Goal: Information Seeking & Learning: Learn about a topic

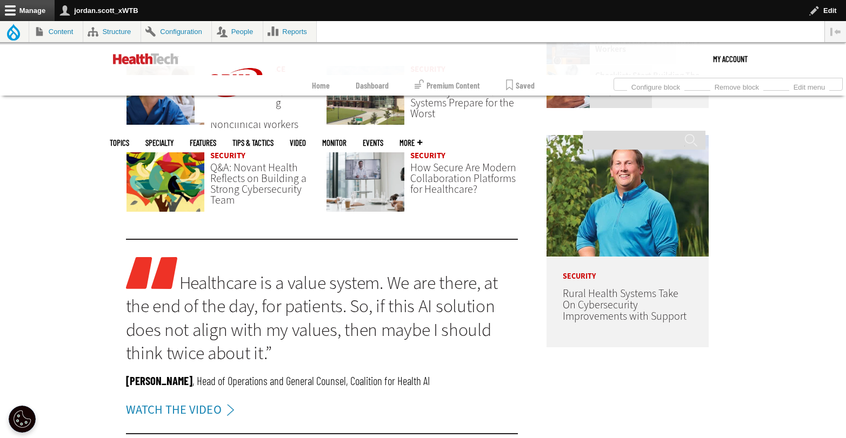
scroll to position [1081, 0]
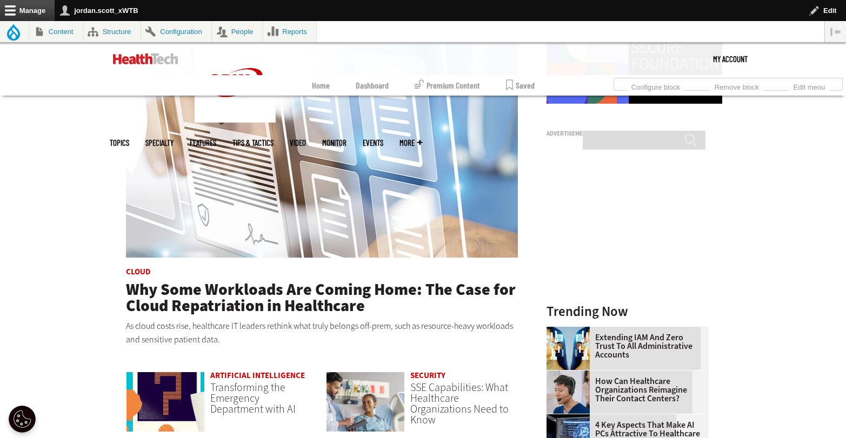
scroll to position [617, 0]
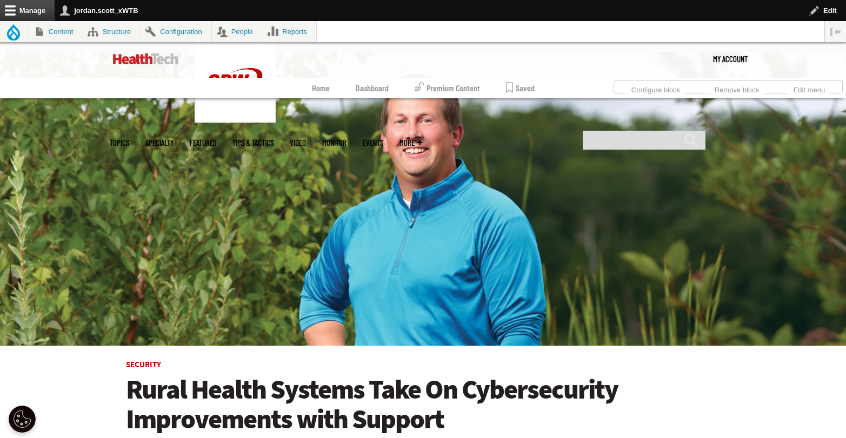
scroll to position [327, 0]
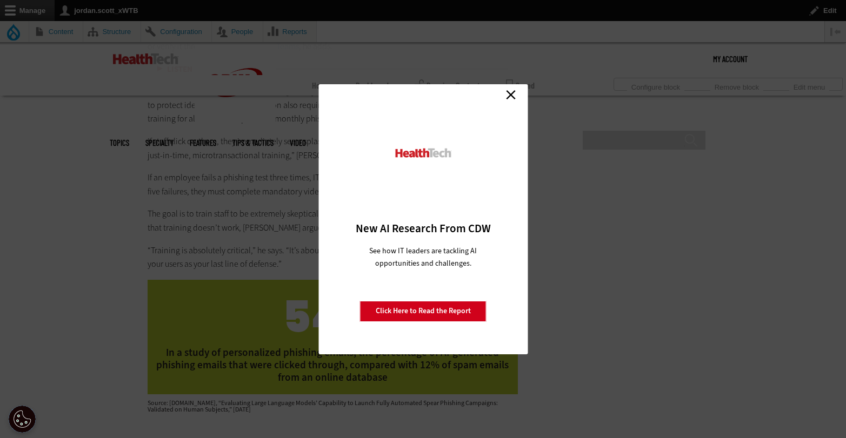
scroll to position [3419, 0]
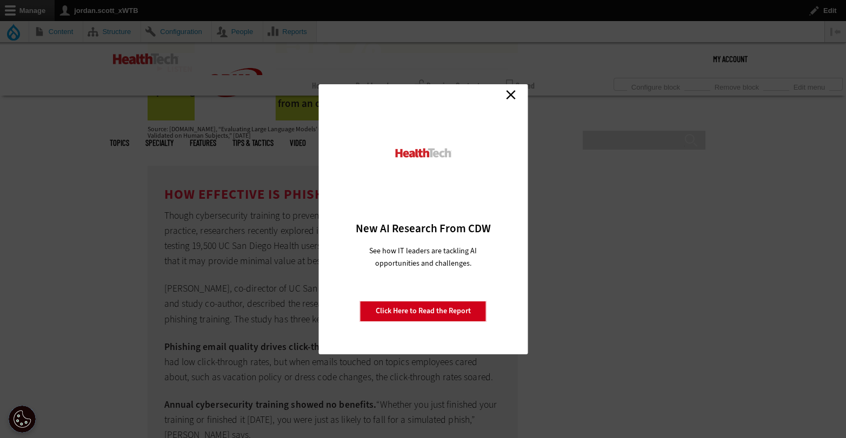
click at [510, 99] on link "Close" at bounding box center [511, 95] width 16 height 16
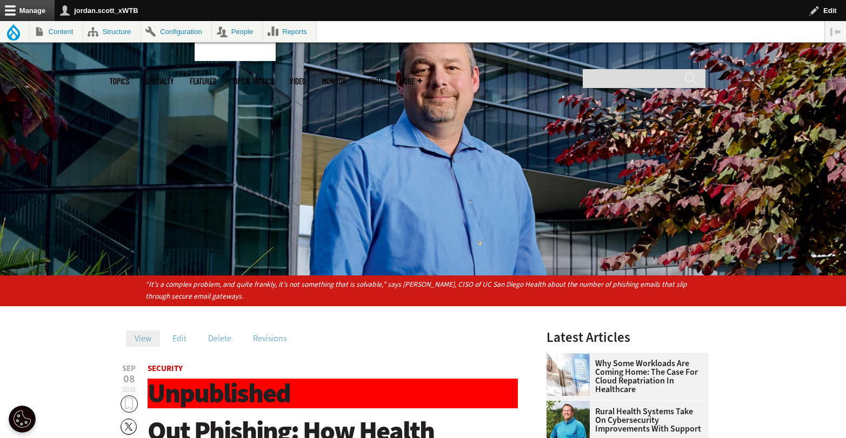
scroll to position [92, 0]
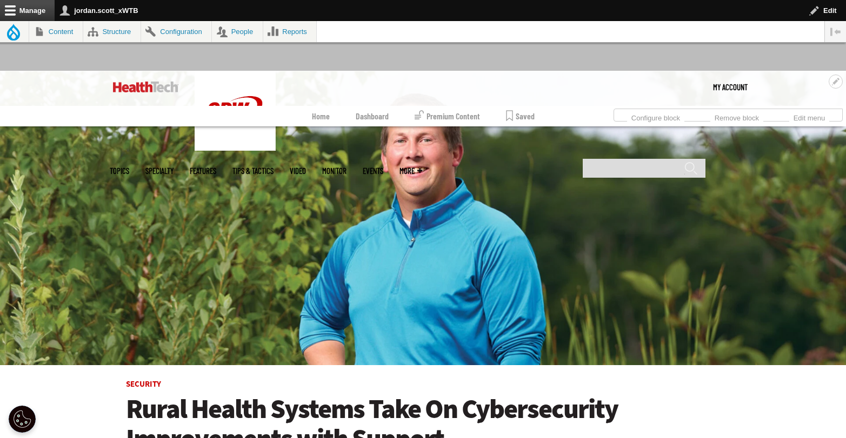
scroll to position [75, 0]
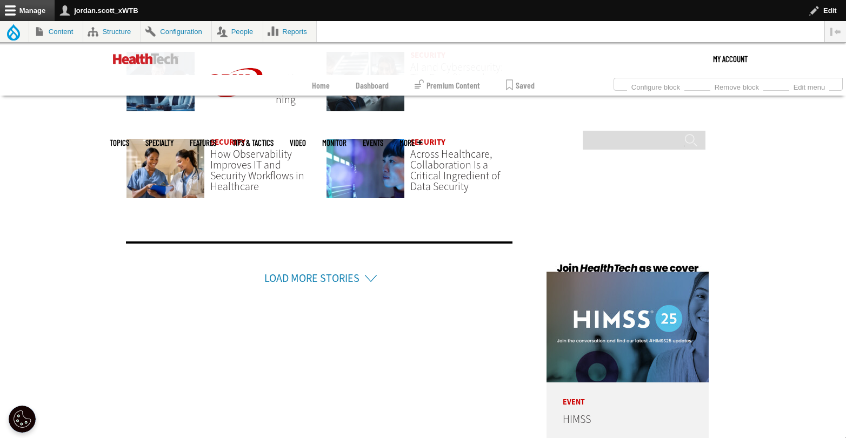
scroll to position [2500, 0]
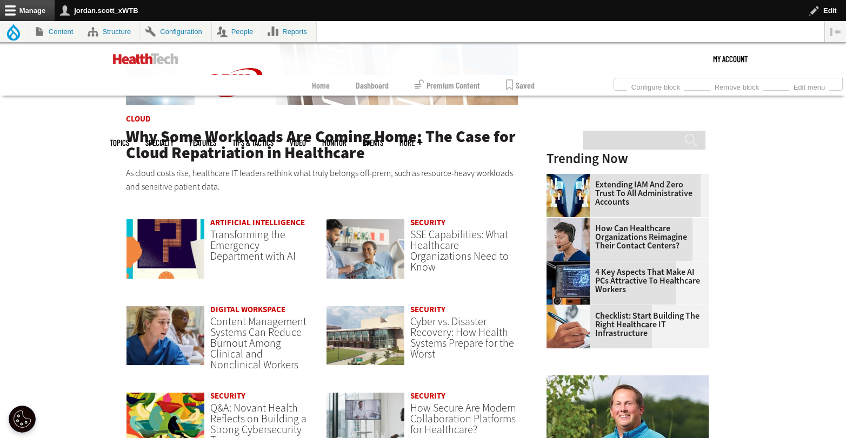
scroll to position [963, 0]
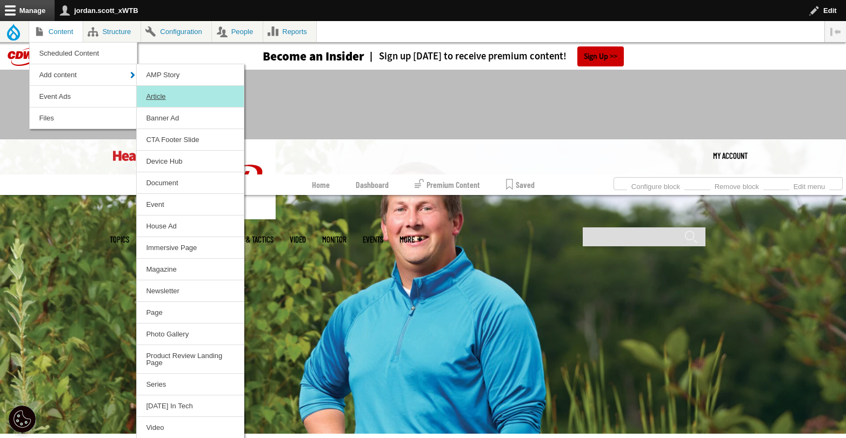
click at [184, 97] on link "Article" at bounding box center [190, 96] width 107 height 21
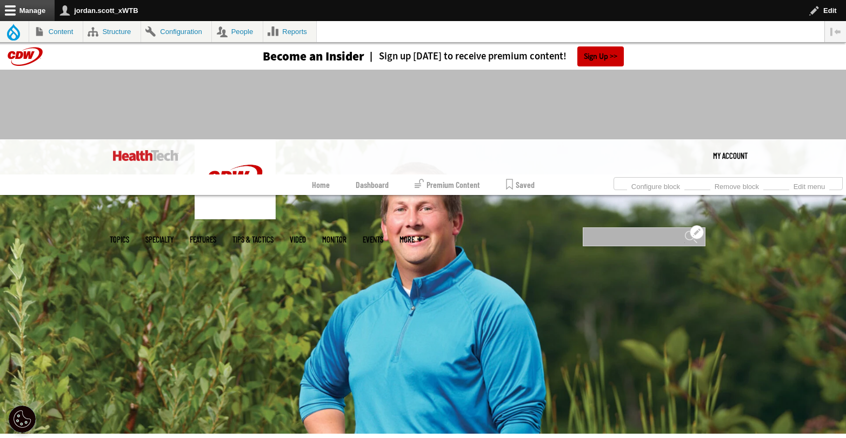
click at [623, 228] on input "Search" at bounding box center [644, 237] width 123 height 19
type input "****"
click at [684, 230] on input "******" at bounding box center [690, 241] width 13 height 22
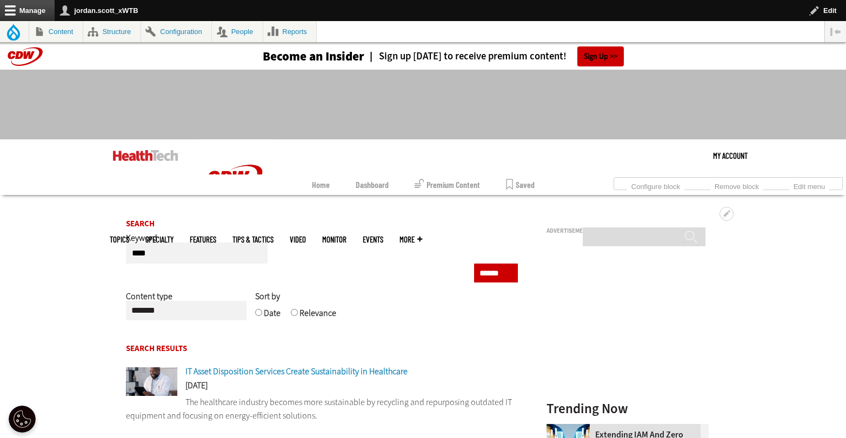
scroll to position [208, 0]
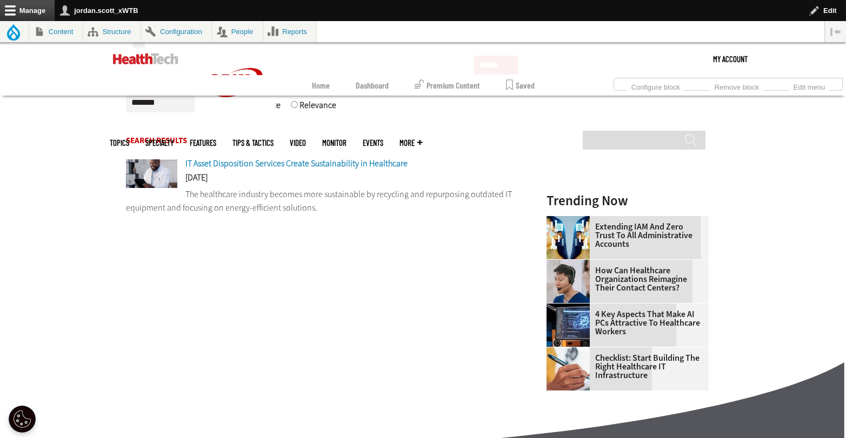
click at [344, 168] on span "IT Asset Disposition Services Create Sustainability in Healthcare" at bounding box center [296, 163] width 222 height 11
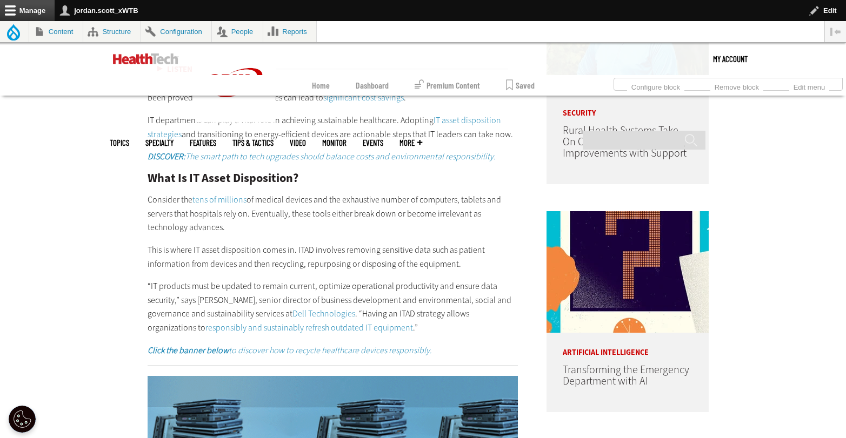
scroll to position [720, 0]
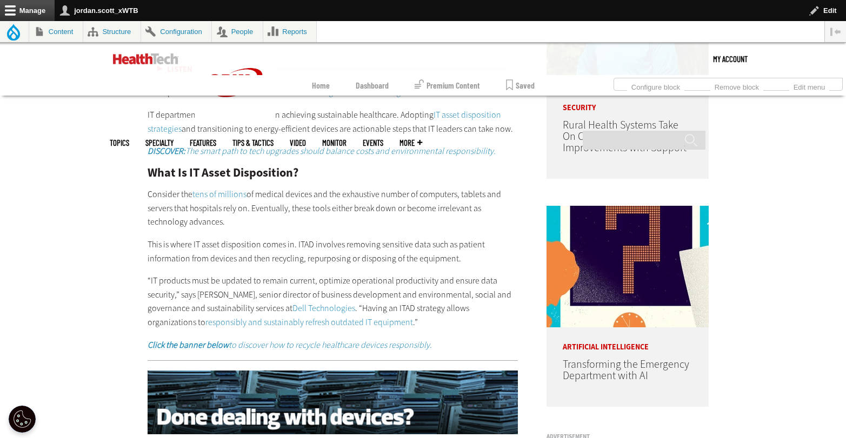
click at [437, 152] on em "DISCOVER: The smart path to tech upgrades should balance costs and environmenta…" at bounding box center [322, 150] width 348 height 11
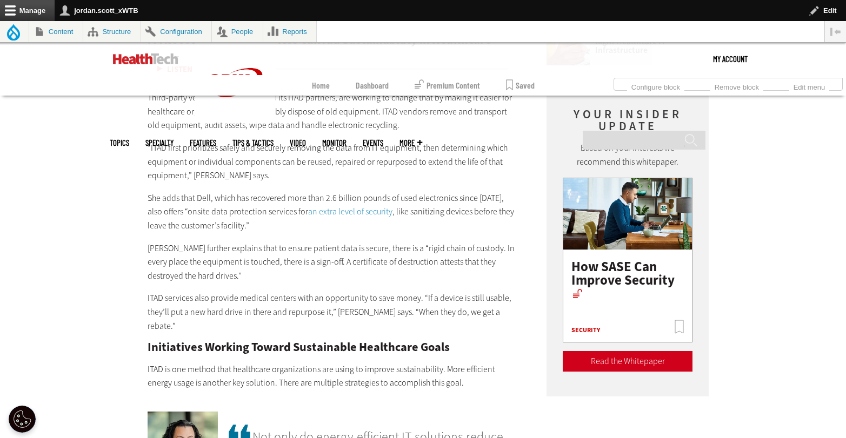
scroll to position [1229, 0]
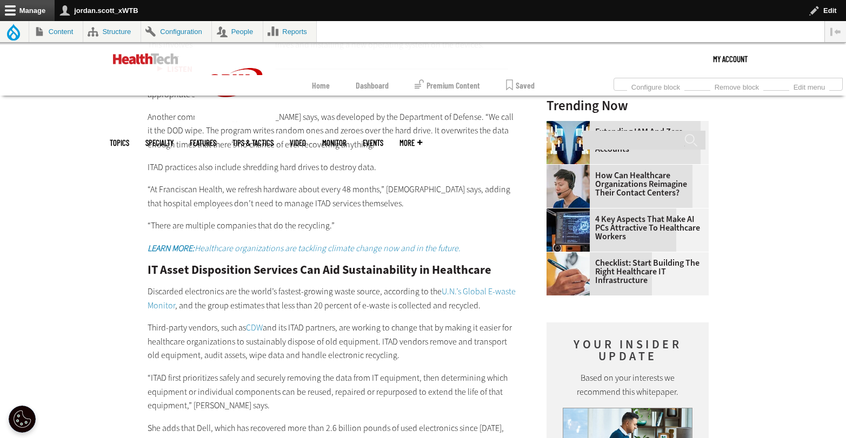
click at [329, 243] on em "Healthcare organizations are tackling climate change now and in the future." at bounding box center [328, 248] width 266 height 11
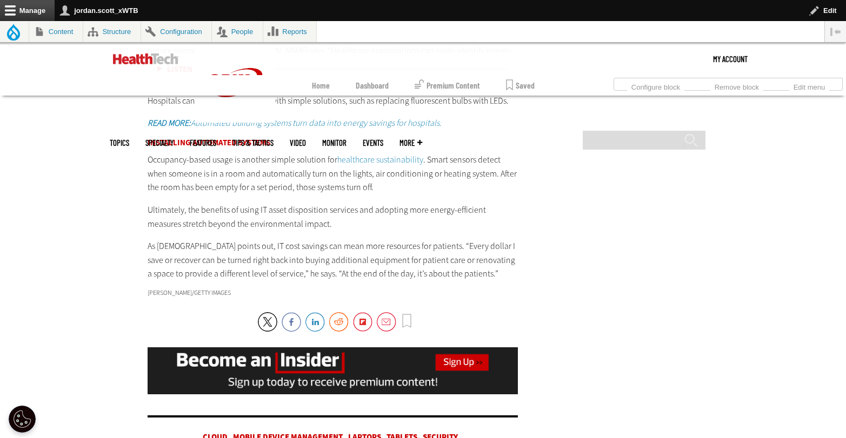
scroll to position [2026, 0]
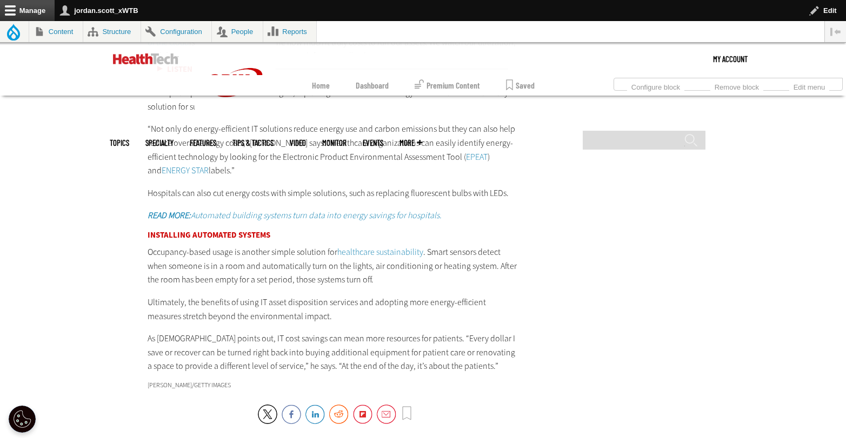
click at [283, 210] on em "Automated building systems turn data into energy savings for hospitals." at bounding box center [316, 215] width 251 height 11
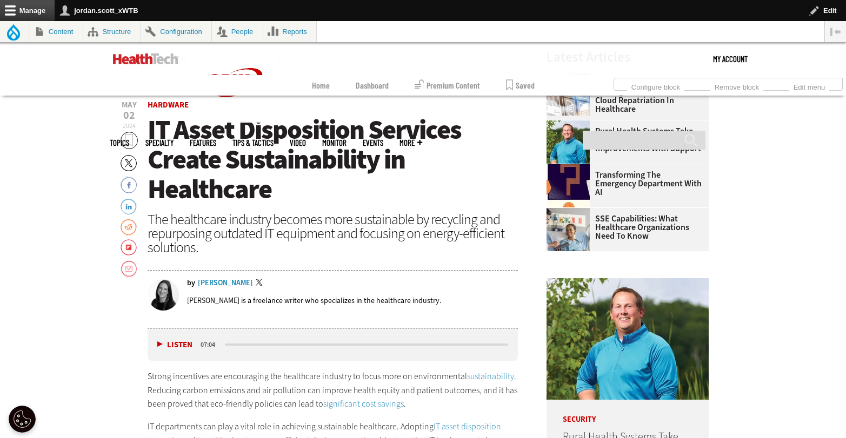
scroll to position [315, 0]
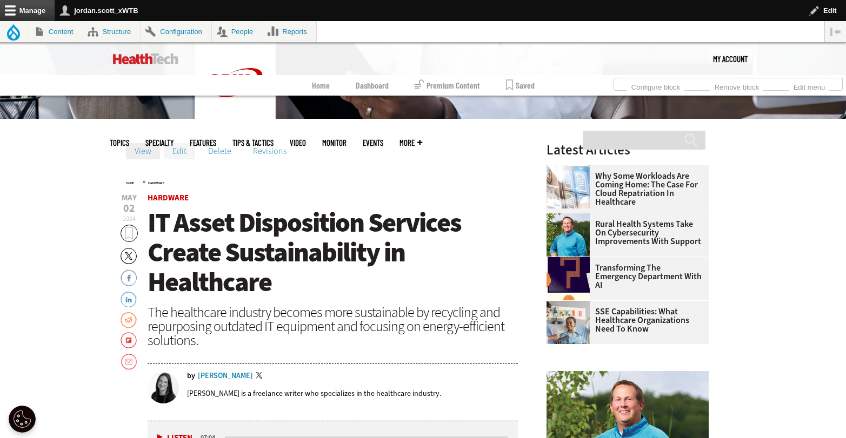
click at [184, 147] on link "Edit" at bounding box center [179, 151] width 31 height 16
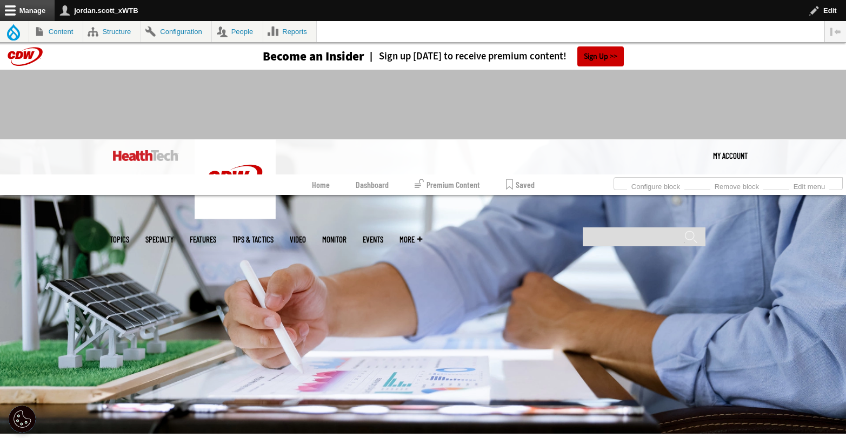
scroll to position [106, 0]
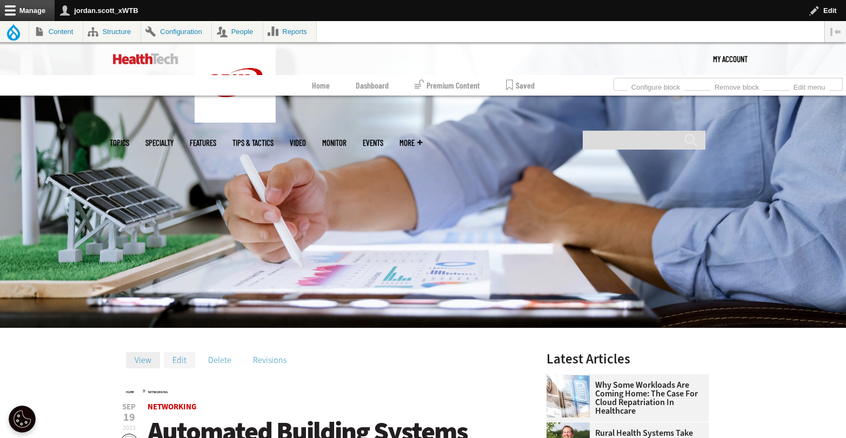
click at [177, 362] on link "Edit" at bounding box center [179, 361] width 31 height 16
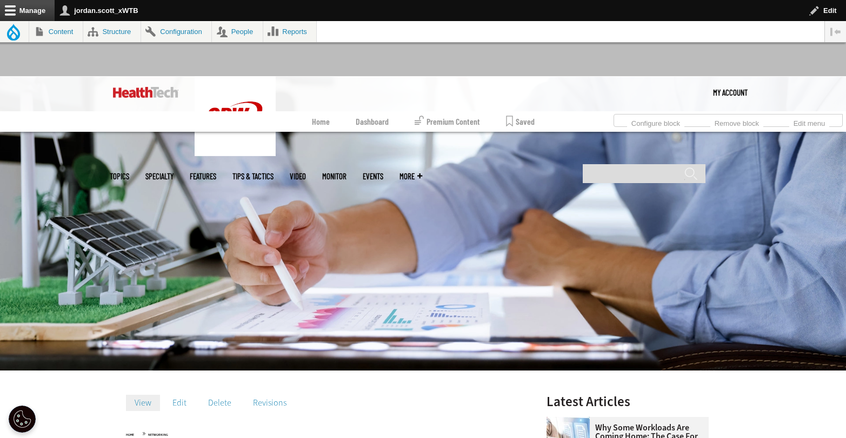
scroll to position [106, 0]
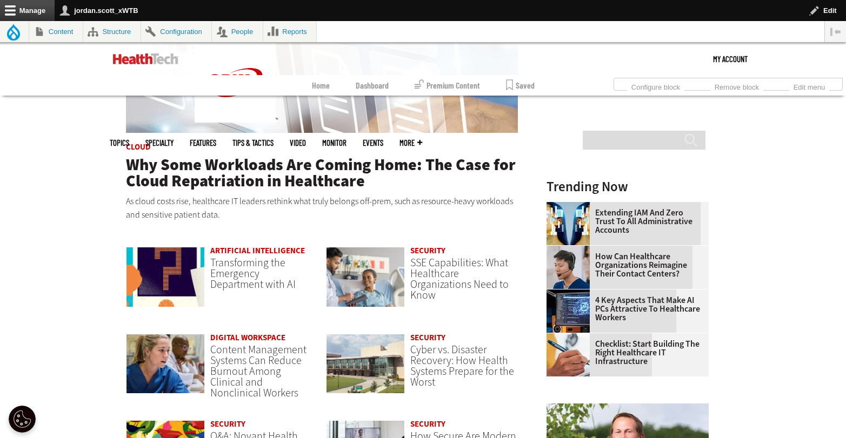
scroll to position [341, 0]
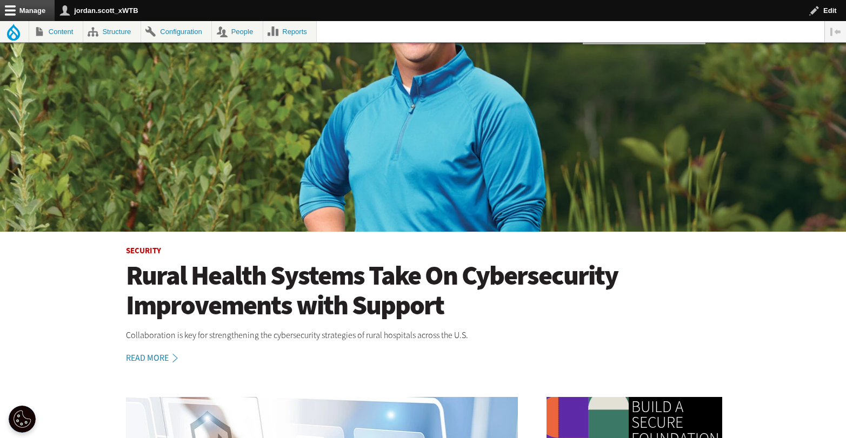
scroll to position [96, 0]
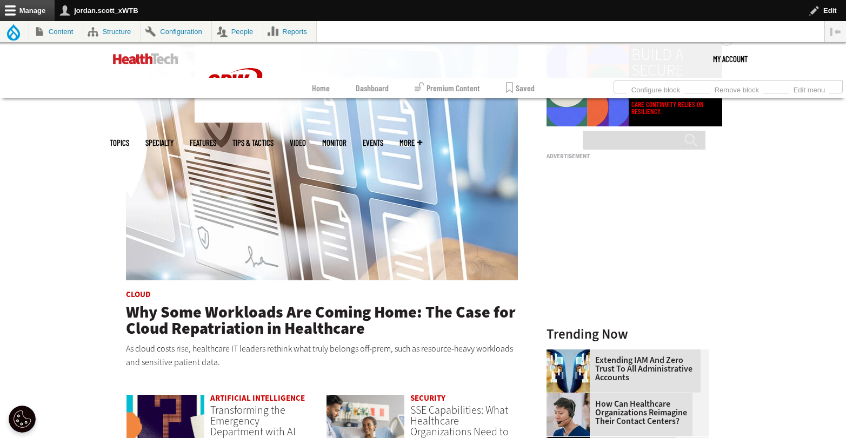
scroll to position [575, 0]
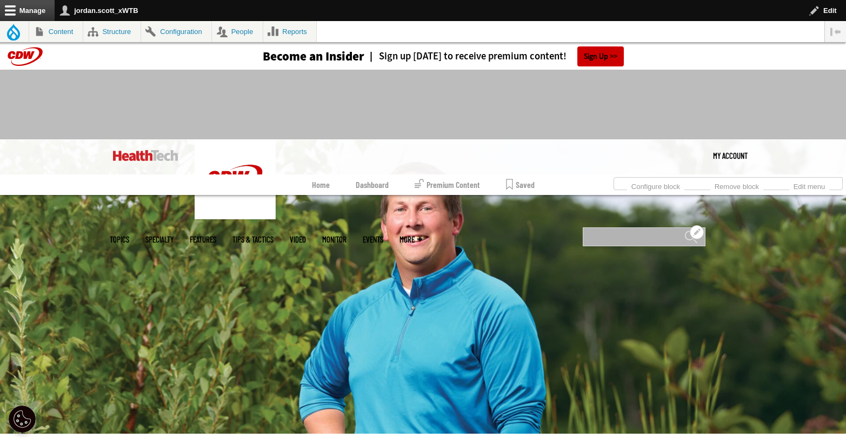
click at [604, 228] on input "Search" at bounding box center [644, 237] width 123 height 19
type input "**********"
click at [684, 230] on input "******" at bounding box center [690, 241] width 13 height 22
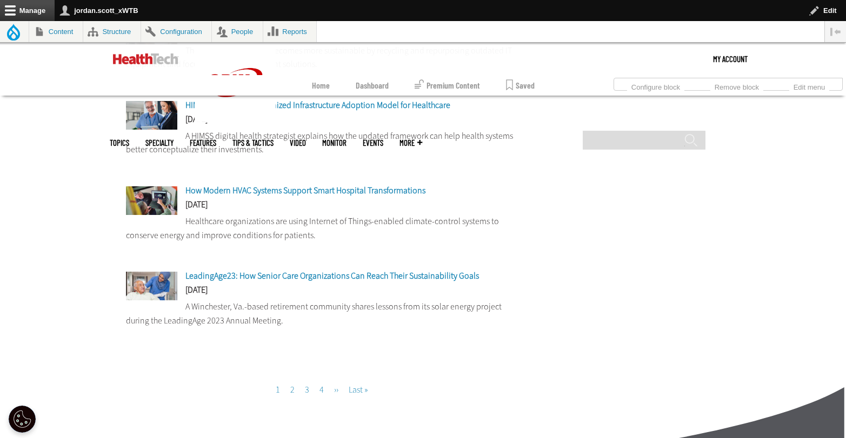
scroll to position [872, 0]
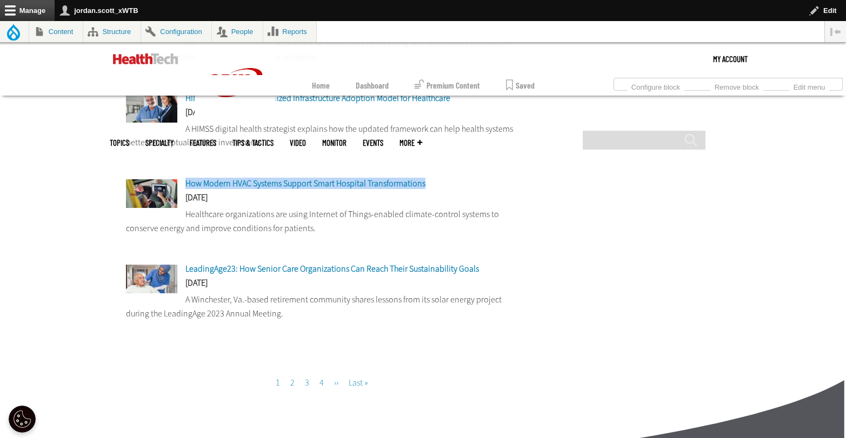
click at [292, 388] on link "Page 2" at bounding box center [292, 382] width 4 height 11
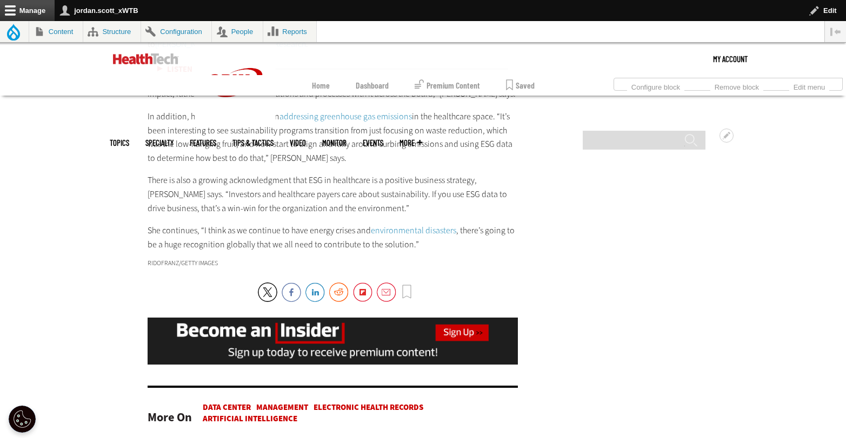
scroll to position [2098, 0]
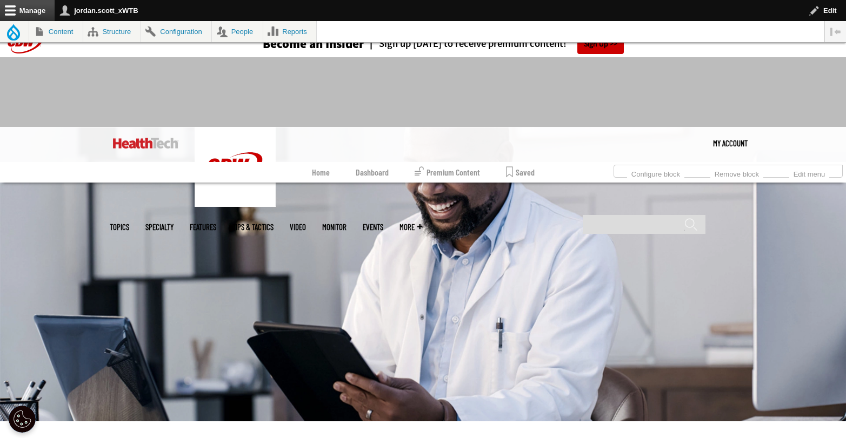
scroll to position [314, 0]
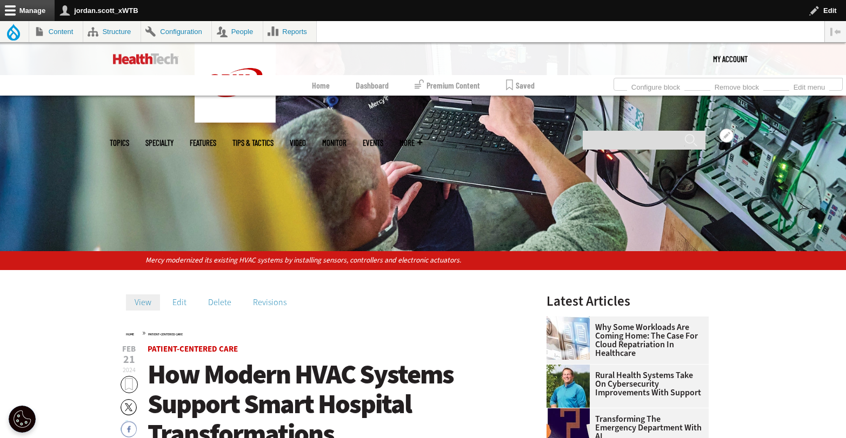
scroll to position [199, 0]
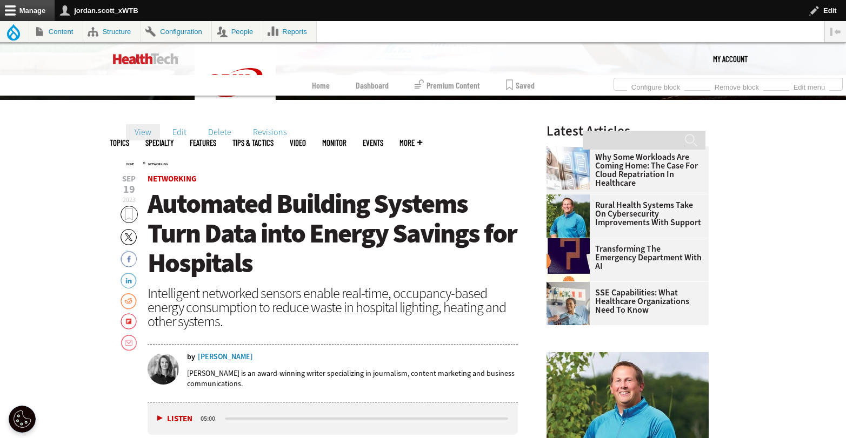
scroll to position [381, 0]
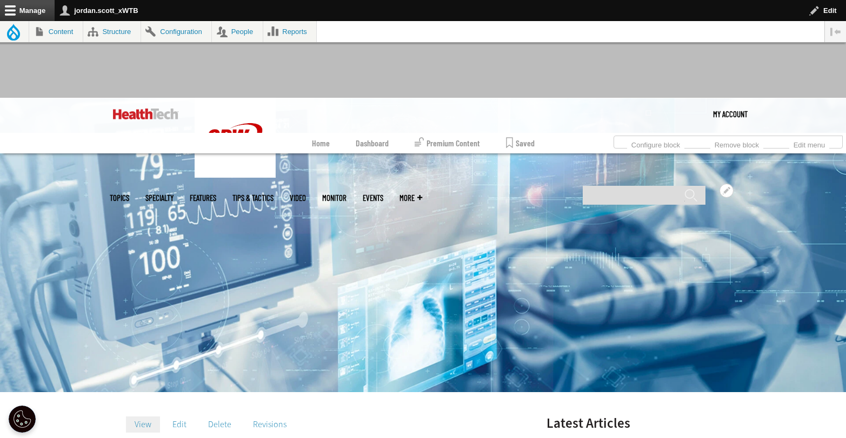
scroll to position [188, 0]
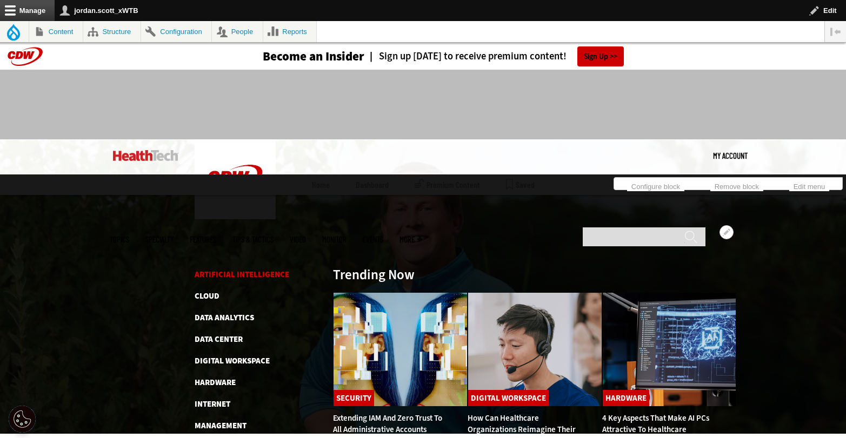
click at [226, 269] on link "Artificial Intelligence" at bounding box center [242, 274] width 95 height 11
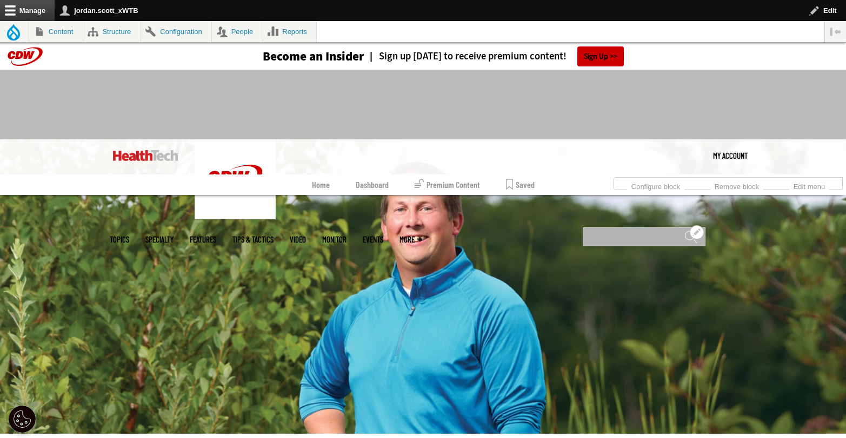
click at [616, 228] on input "Search" at bounding box center [644, 237] width 123 height 19
type input "**********"
click at [684, 230] on input "******" at bounding box center [690, 241] width 13 height 22
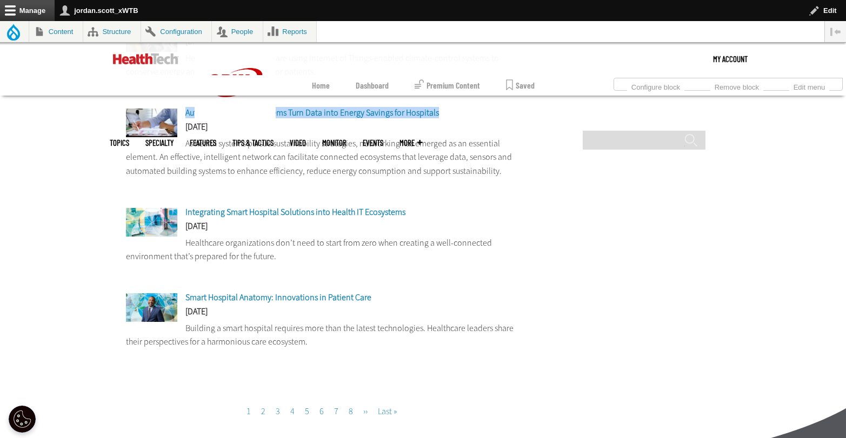
scroll to position [861, 0]
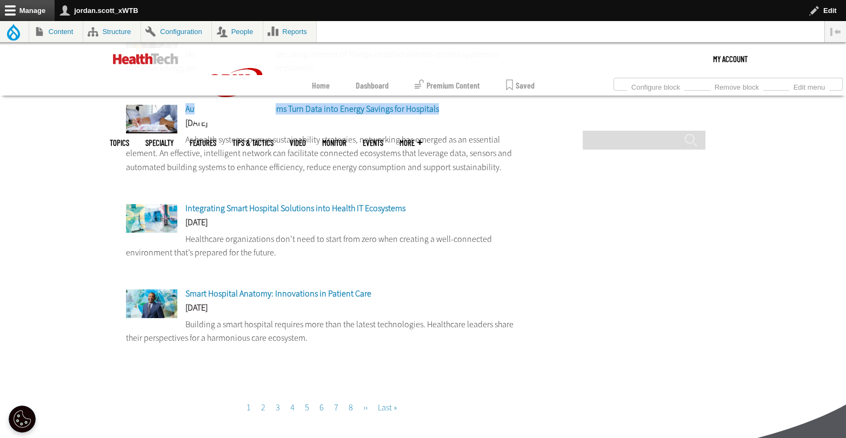
click at [327, 300] on span "Smart Hospital Anatomy: Innovations in Patient Care" at bounding box center [278, 293] width 186 height 11
